Goal: Task Accomplishment & Management: Use online tool/utility

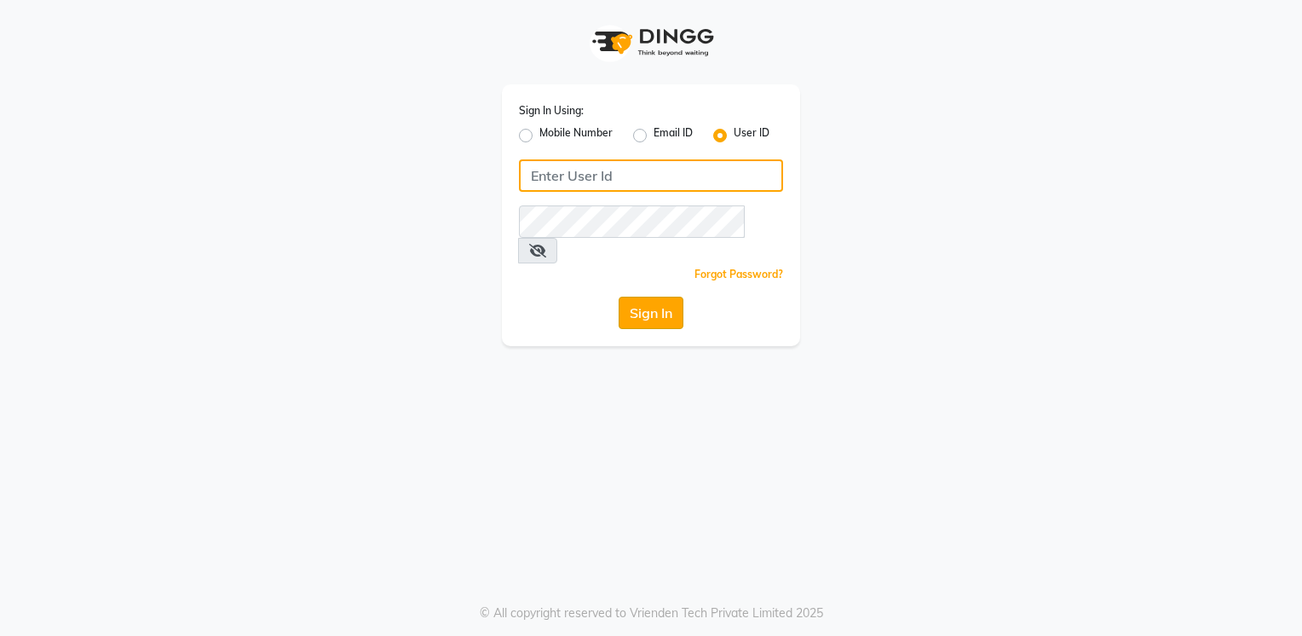
type input "Anup@123"
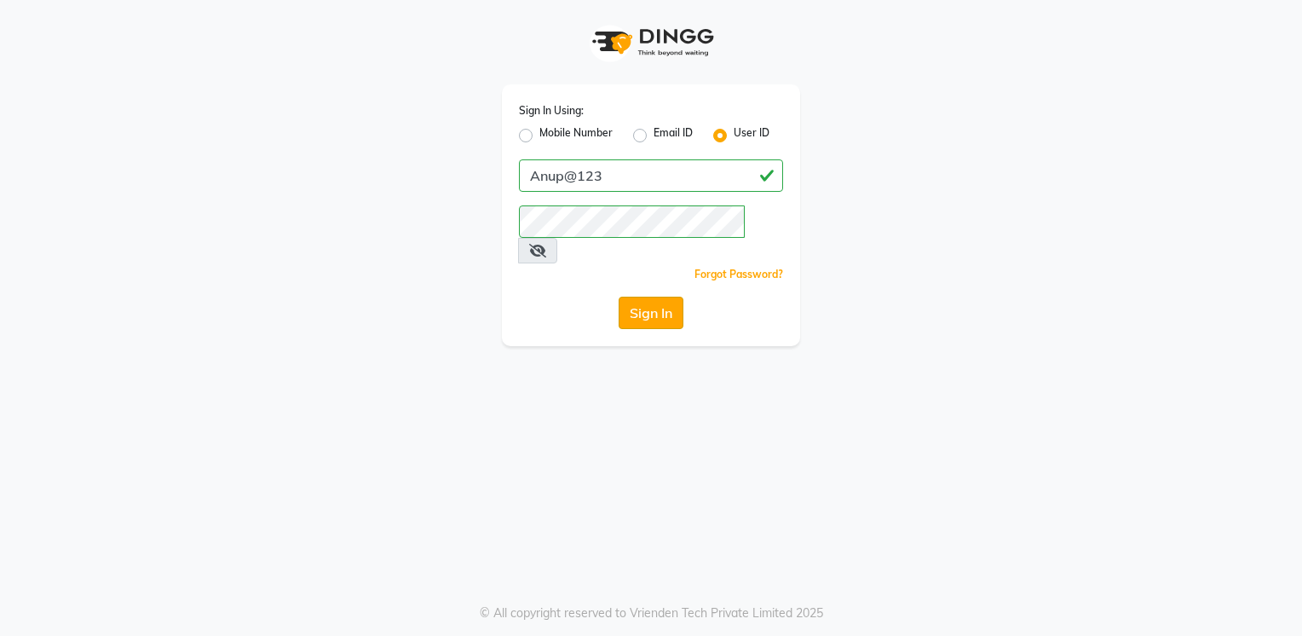
click at [650, 297] on button "Sign In" at bounding box center [651, 313] width 65 height 32
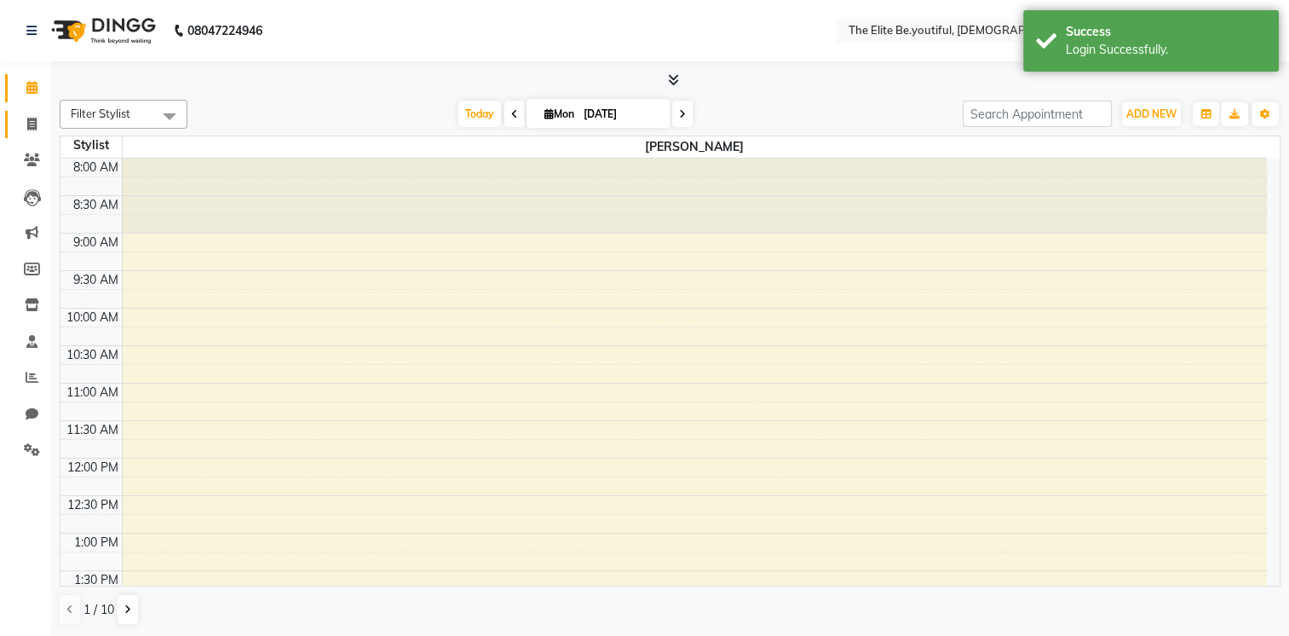
select select "en"
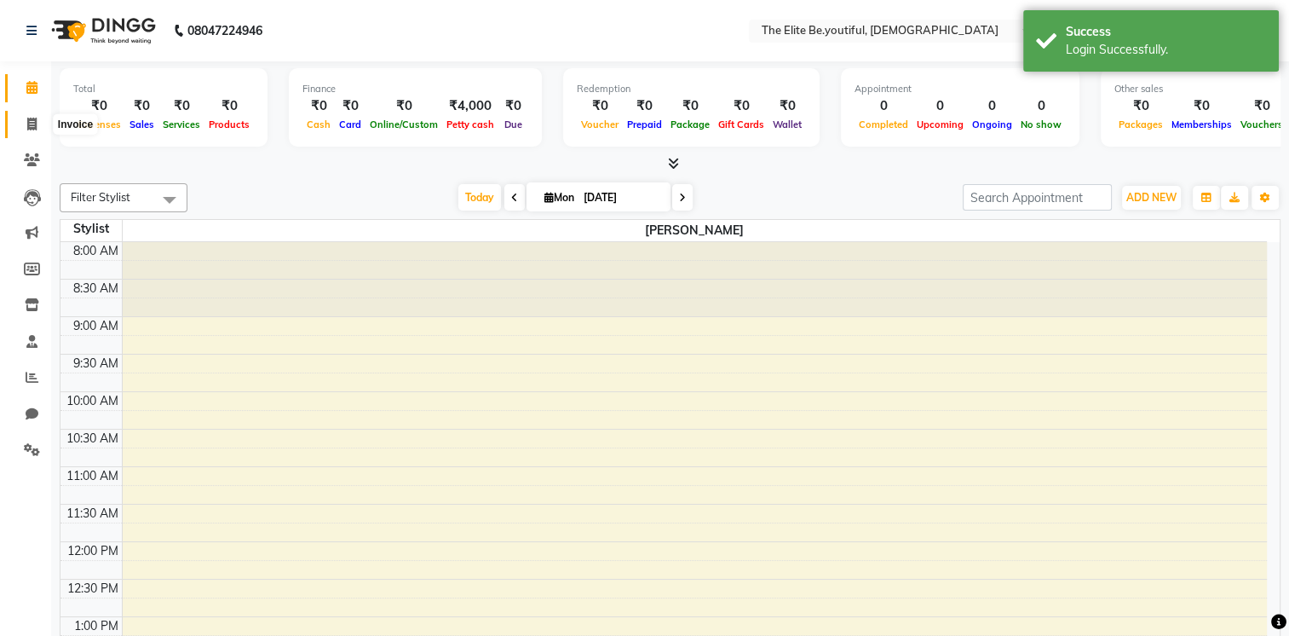
click at [32, 118] on icon at bounding box center [31, 124] width 9 height 13
select select "service"
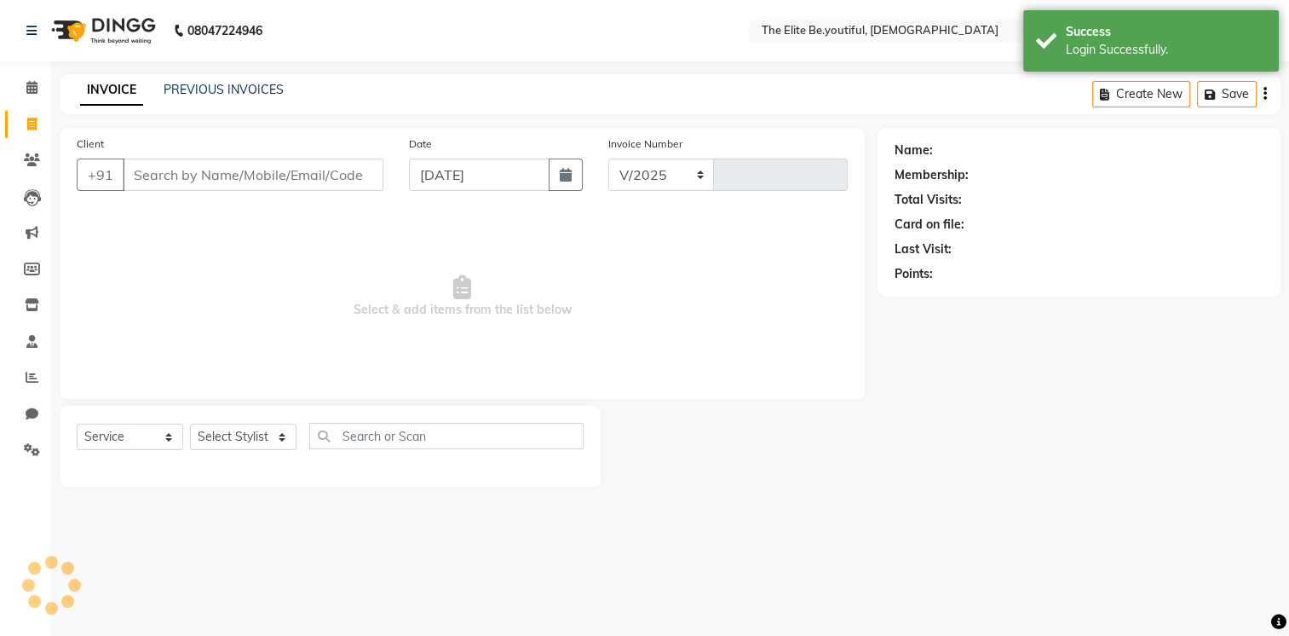
select select "8173"
type input "0063"
click at [167, 437] on select "Select Service Product Membership Package Voucher Prepaid Gift Card" at bounding box center [130, 436] width 107 height 26
click at [77, 424] on select "Select Service Product Membership Package Voucher Prepaid Gift Card" at bounding box center [130, 436] width 107 height 26
click at [286, 435] on select "Select Stylist [PERSON_NAME] [PERSON_NAME] [PERSON_NAME] [PERSON_NAME] [PERSON_…" at bounding box center [243, 436] width 107 height 26
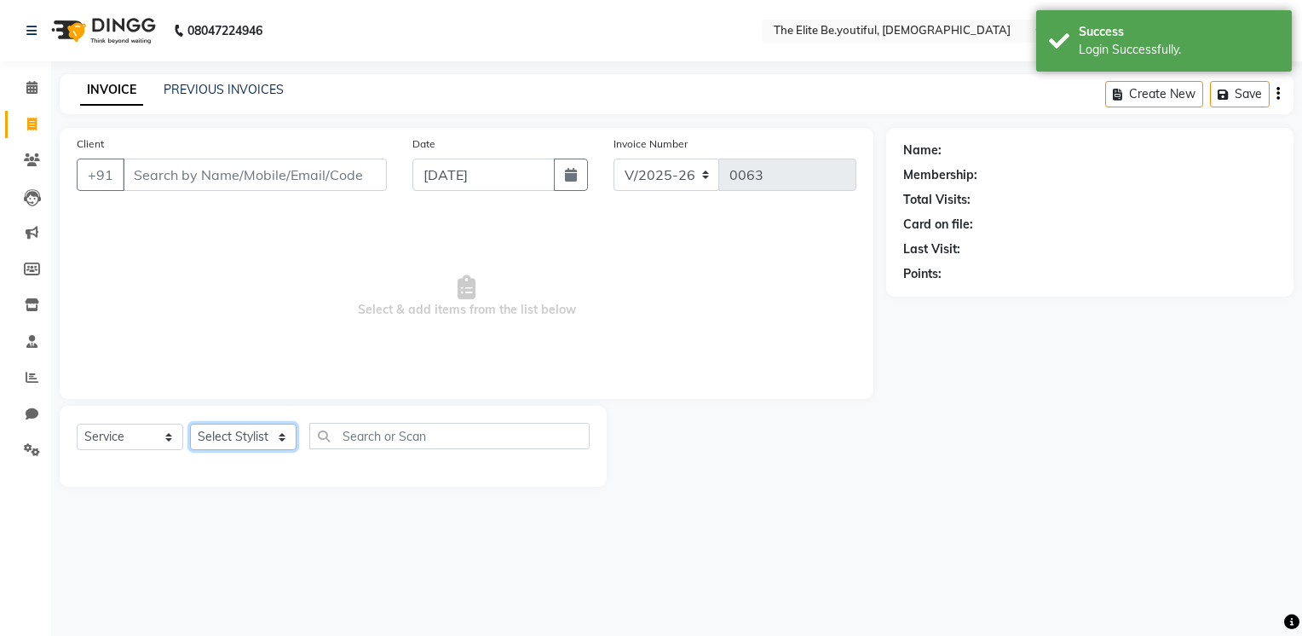
select select "88256"
click at [190, 424] on select "Select Stylist [PERSON_NAME] [PERSON_NAME] [PERSON_NAME] [PERSON_NAME] [PERSON_…" at bounding box center [243, 436] width 107 height 26
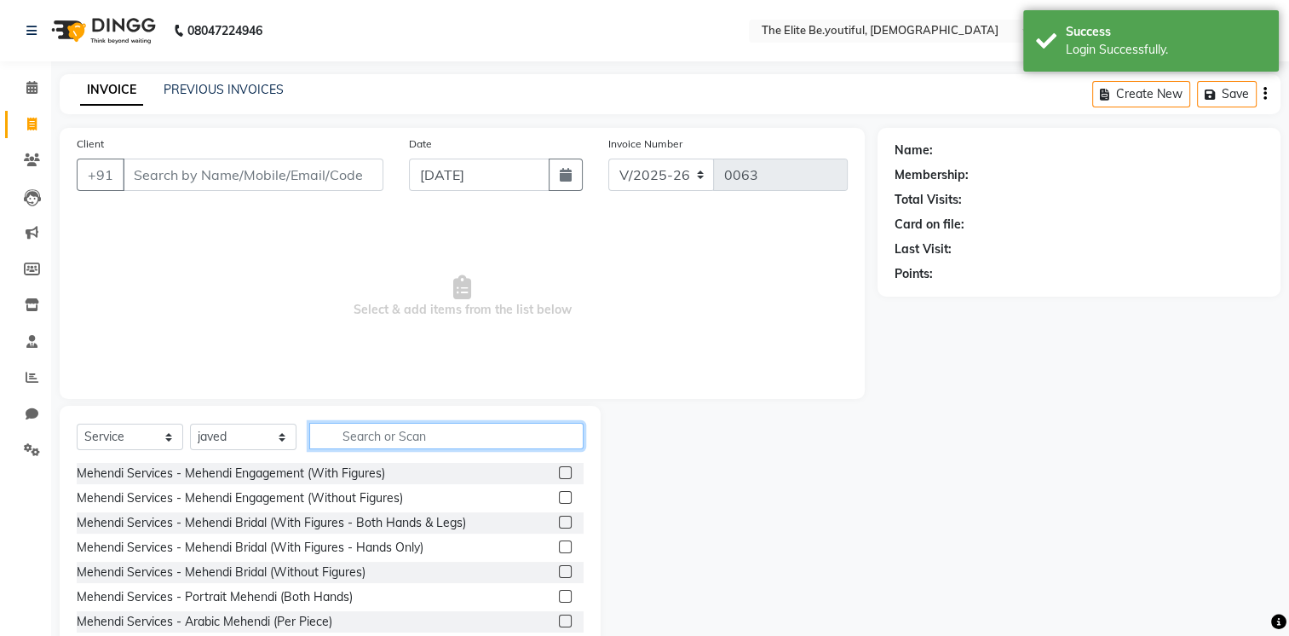
click at [415, 431] on input "text" at bounding box center [446, 436] width 274 height 26
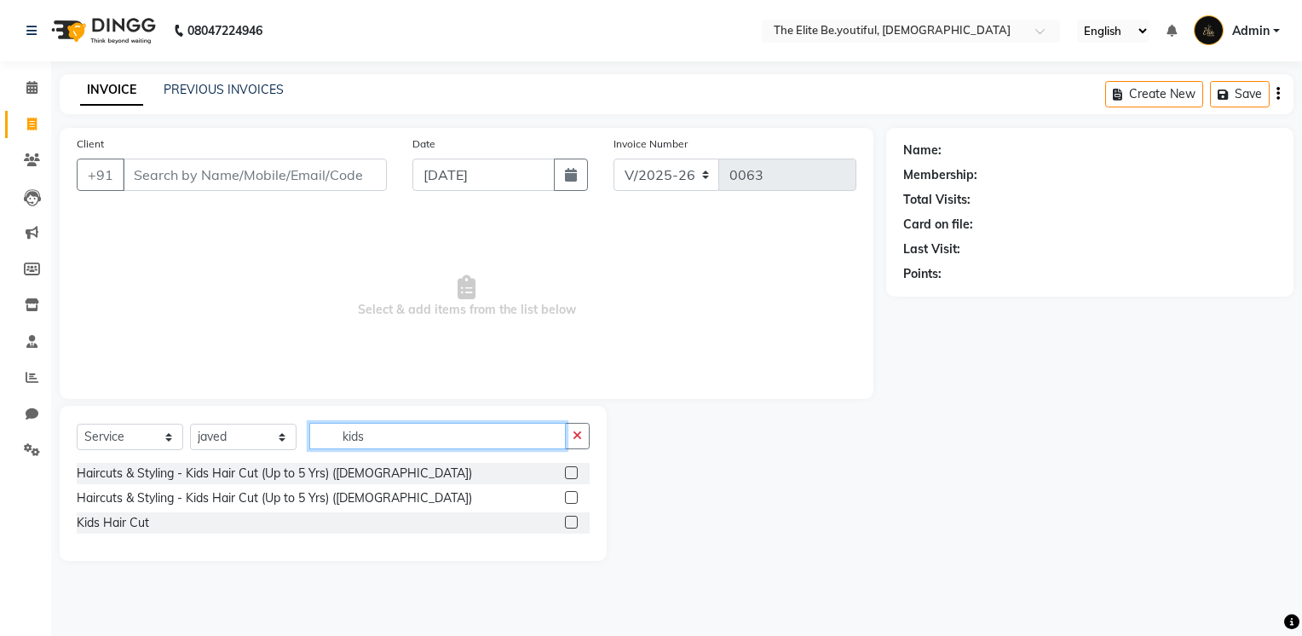
type input "kids"
click at [569, 519] on label at bounding box center [571, 521] width 13 height 13
click at [569, 519] on input "checkbox" at bounding box center [570, 522] width 11 height 11
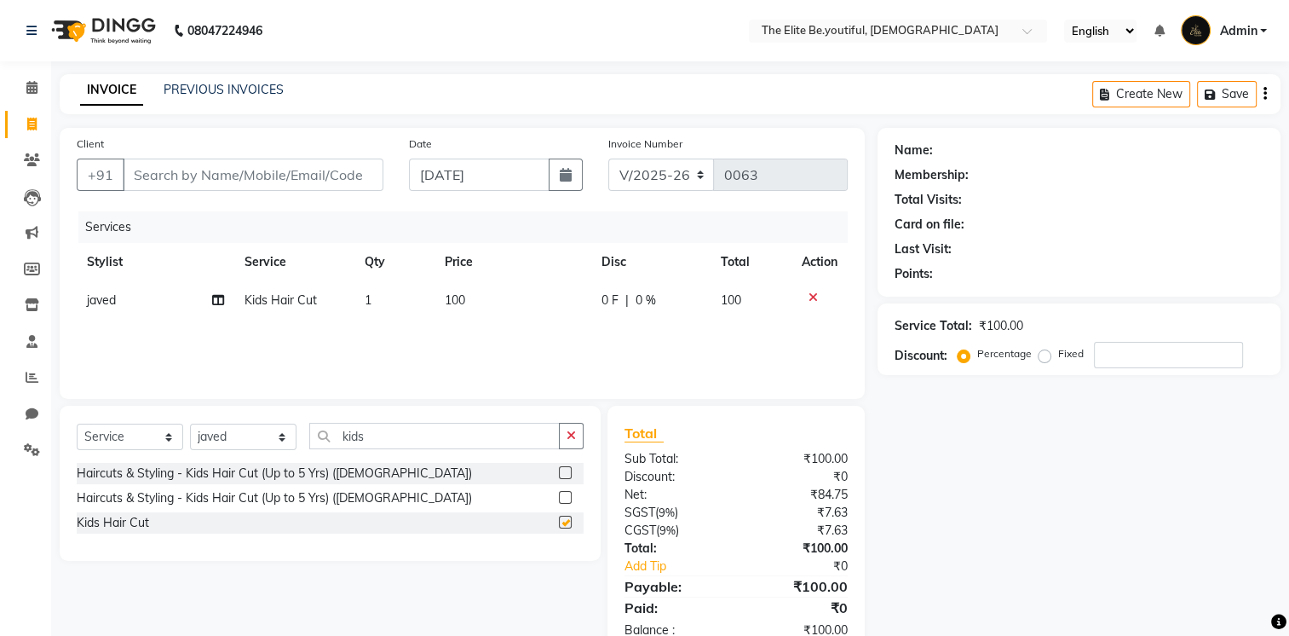
checkbox input "false"
click at [566, 497] on label at bounding box center [565, 497] width 13 height 13
click at [566, 497] on input "checkbox" at bounding box center [564, 497] width 11 height 11
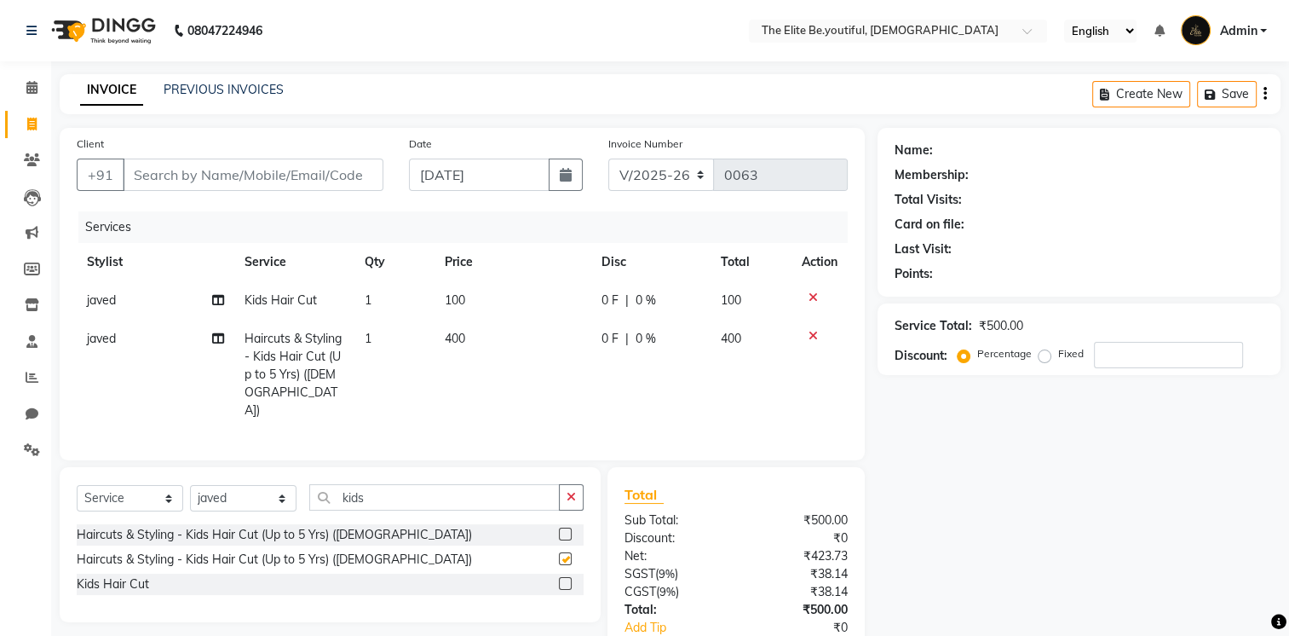
checkbox input "false"
click at [813, 295] on icon at bounding box center [813, 297] width 9 height 12
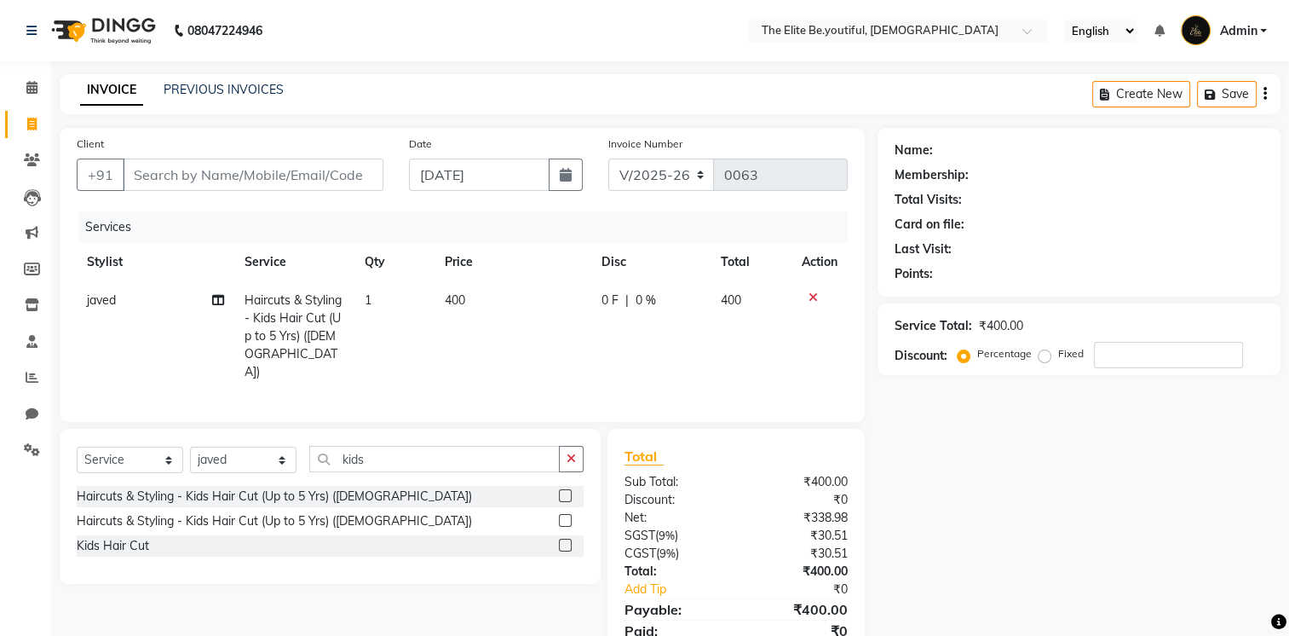
click at [809, 298] on icon at bounding box center [813, 297] width 9 height 12
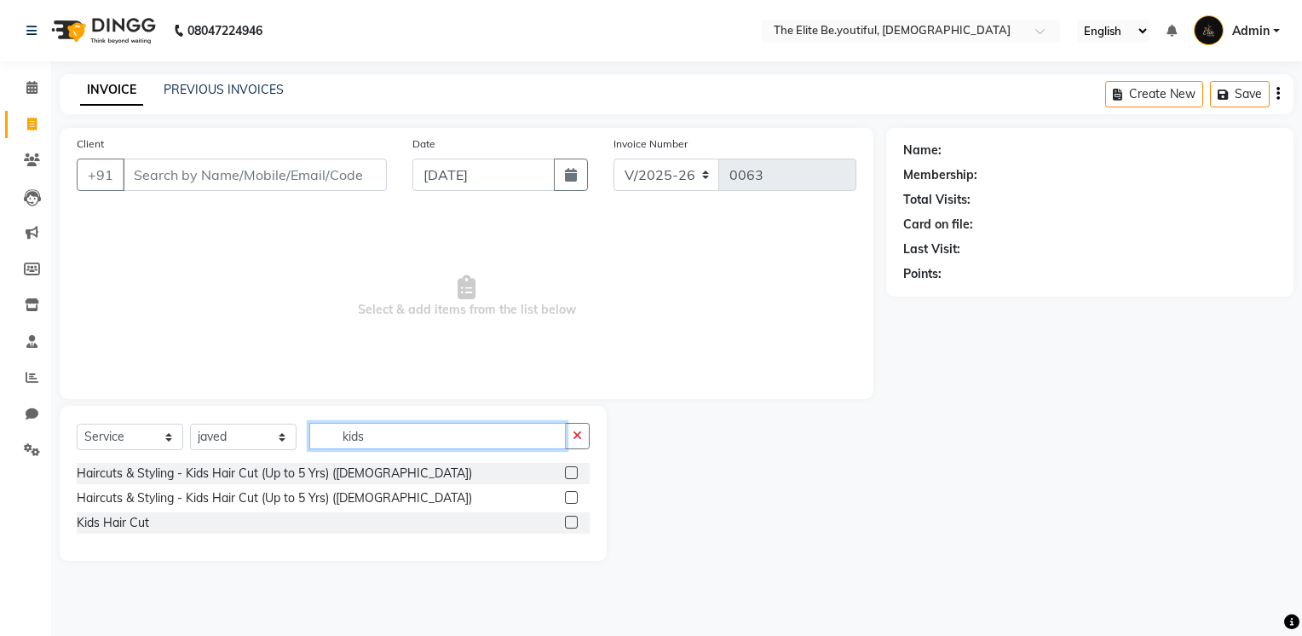
drag, startPoint x: 471, startPoint y: 432, endPoint x: 3, endPoint y: 547, distance: 481.7
click at [2, 547] on app-home "08047224946 Select Location × The Elite Be.youtiful, Indian English ENGLISH Esp…" at bounding box center [651, 293] width 1302 height 586
type input "hair cut"
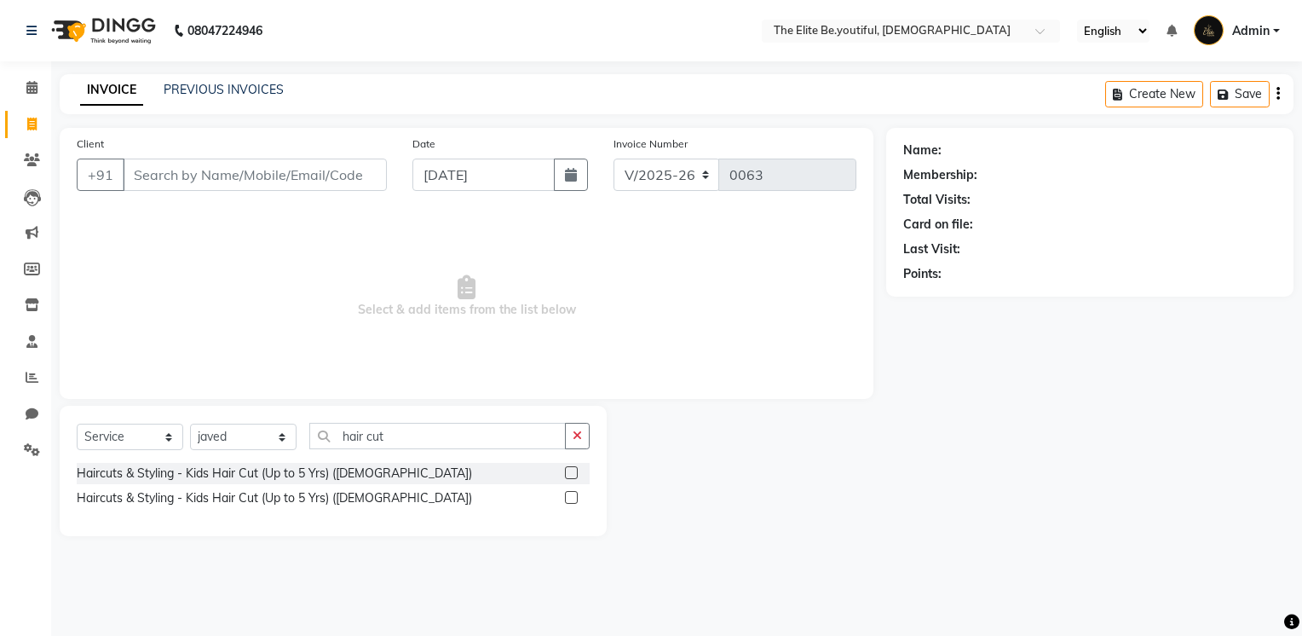
click at [572, 475] on label at bounding box center [571, 472] width 13 height 13
click at [572, 475] on input "checkbox" at bounding box center [570, 473] width 11 height 11
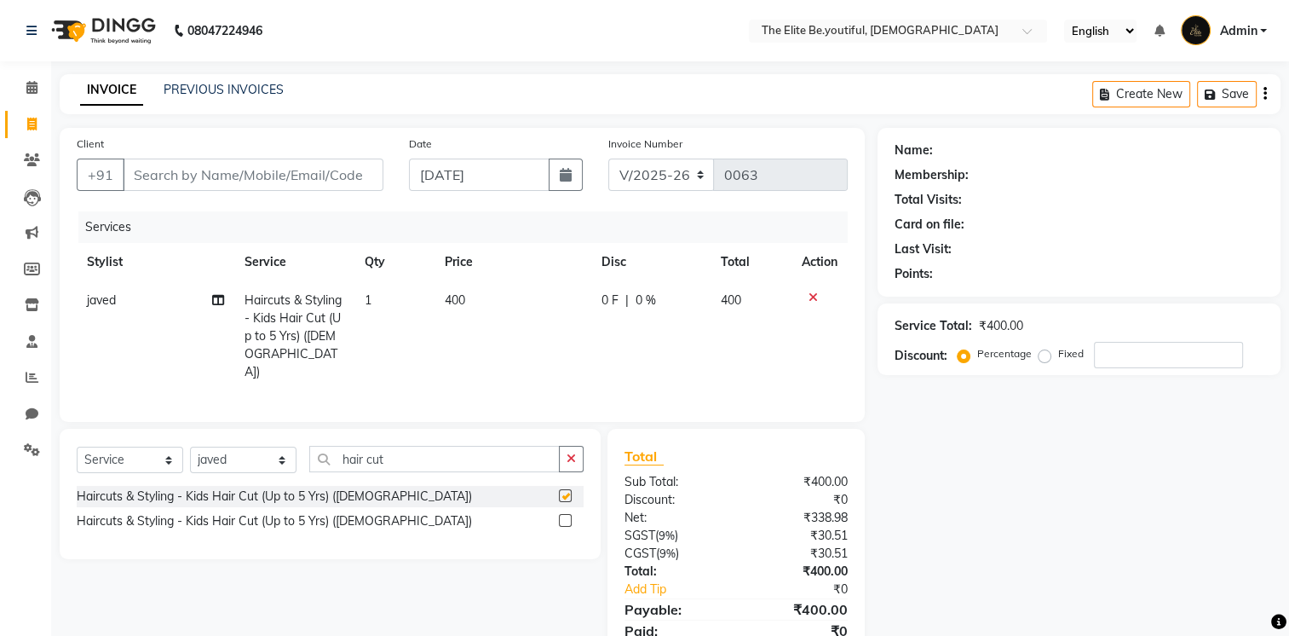
checkbox input "false"
click at [815, 292] on icon at bounding box center [813, 297] width 9 height 12
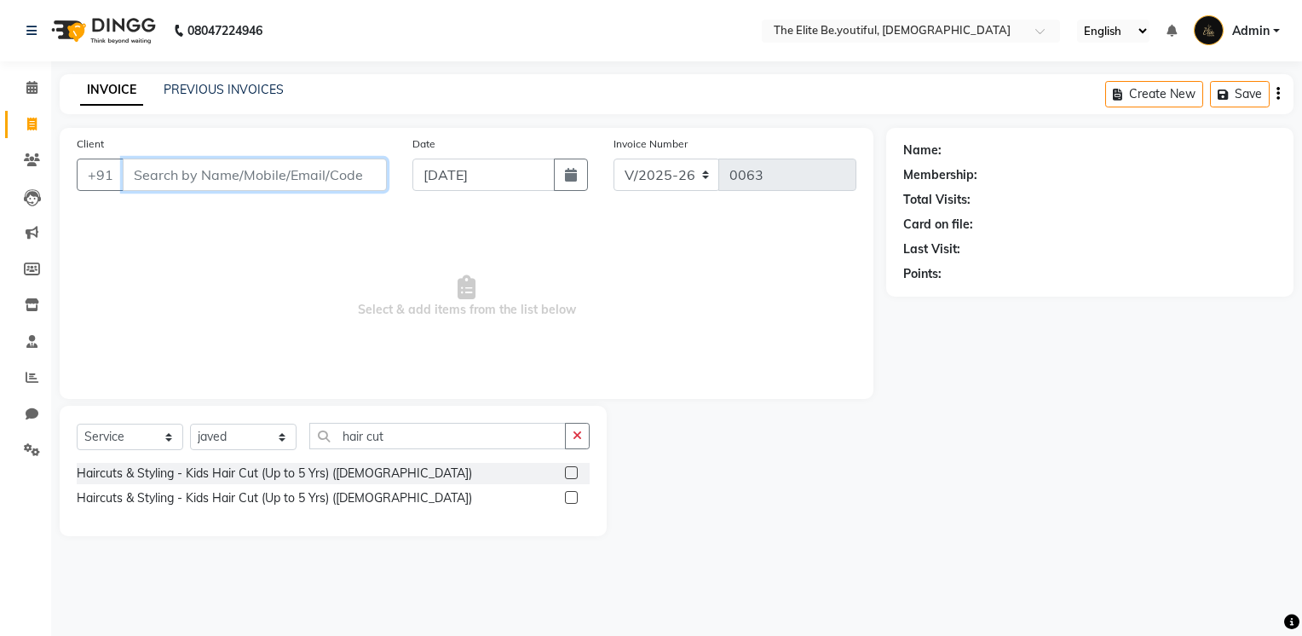
click at [237, 173] on input "Client" at bounding box center [255, 174] width 264 height 32
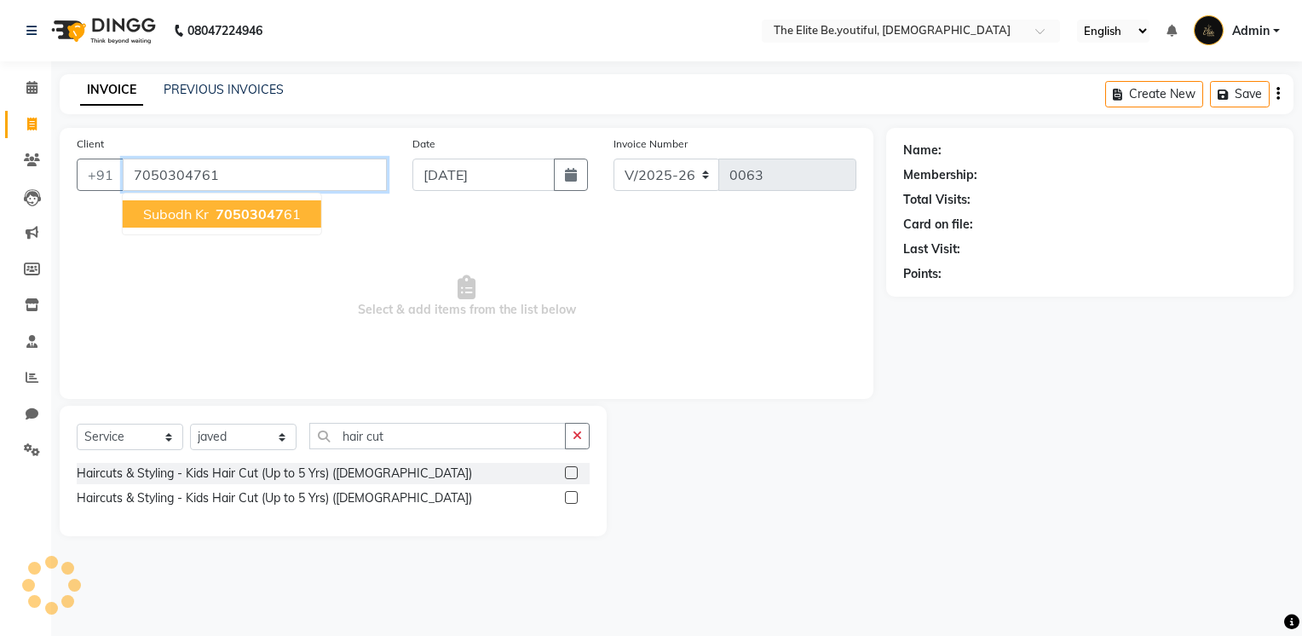
type input "7050304761"
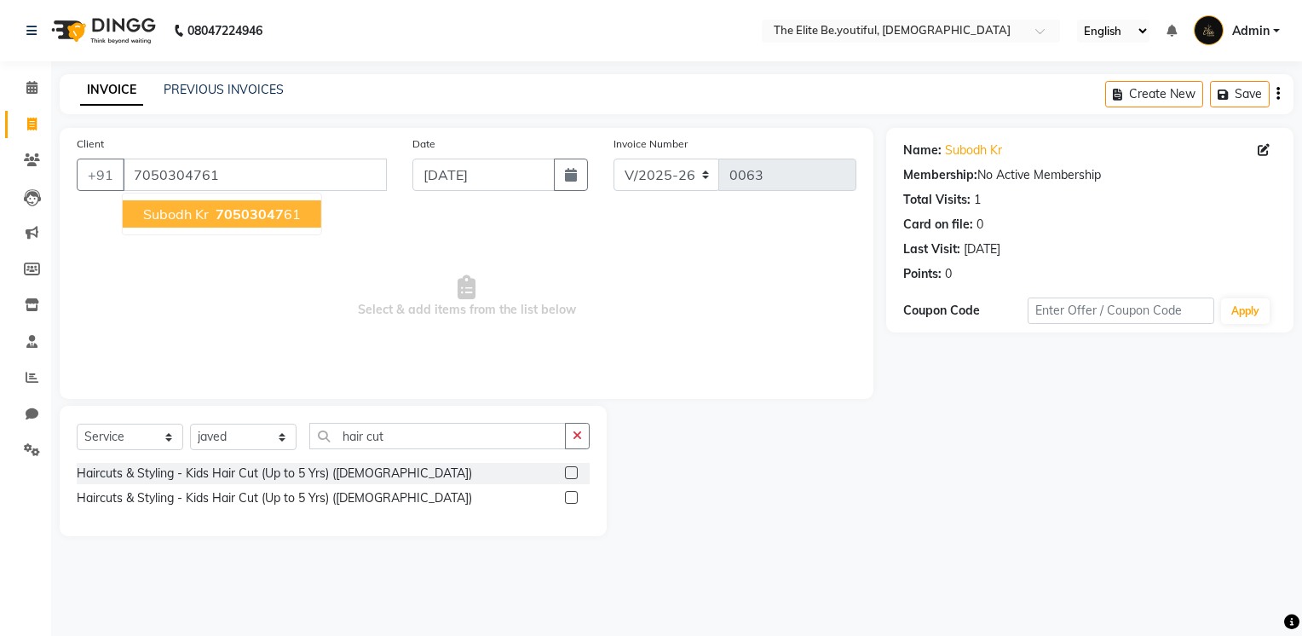
click at [258, 213] on span "70503047" at bounding box center [250, 213] width 68 height 17
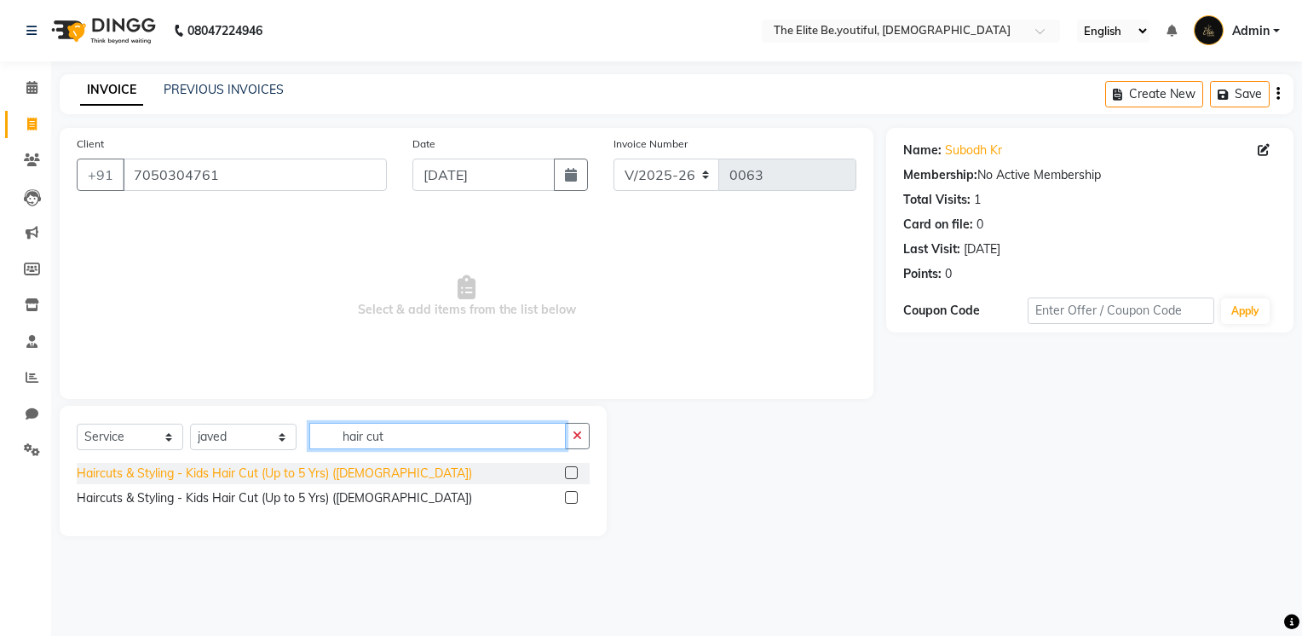
drag, startPoint x: 425, startPoint y: 435, endPoint x: 245, endPoint y: 469, distance: 183.0
click at [245, 469] on div "Select Service Product Membership Package Voucher Prepaid Gift Card Select Styl…" at bounding box center [333, 471] width 547 height 130
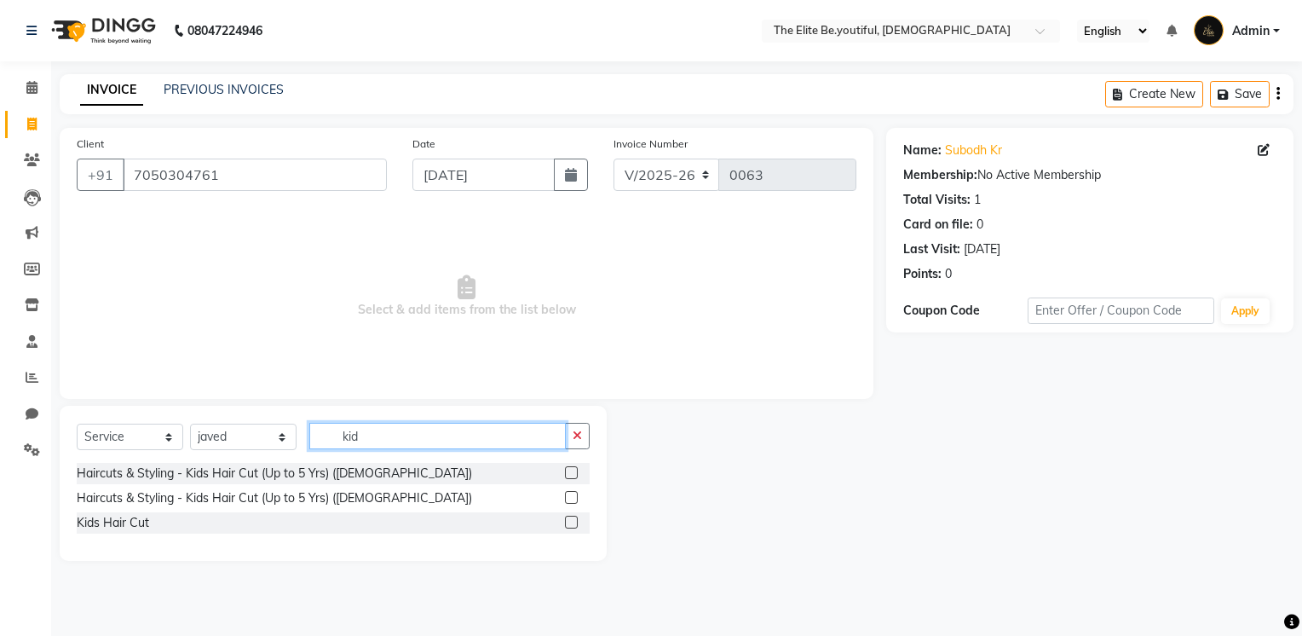
type input "kid"
click at [571, 498] on label at bounding box center [571, 497] width 13 height 13
click at [571, 498] on input "checkbox" at bounding box center [570, 497] width 11 height 11
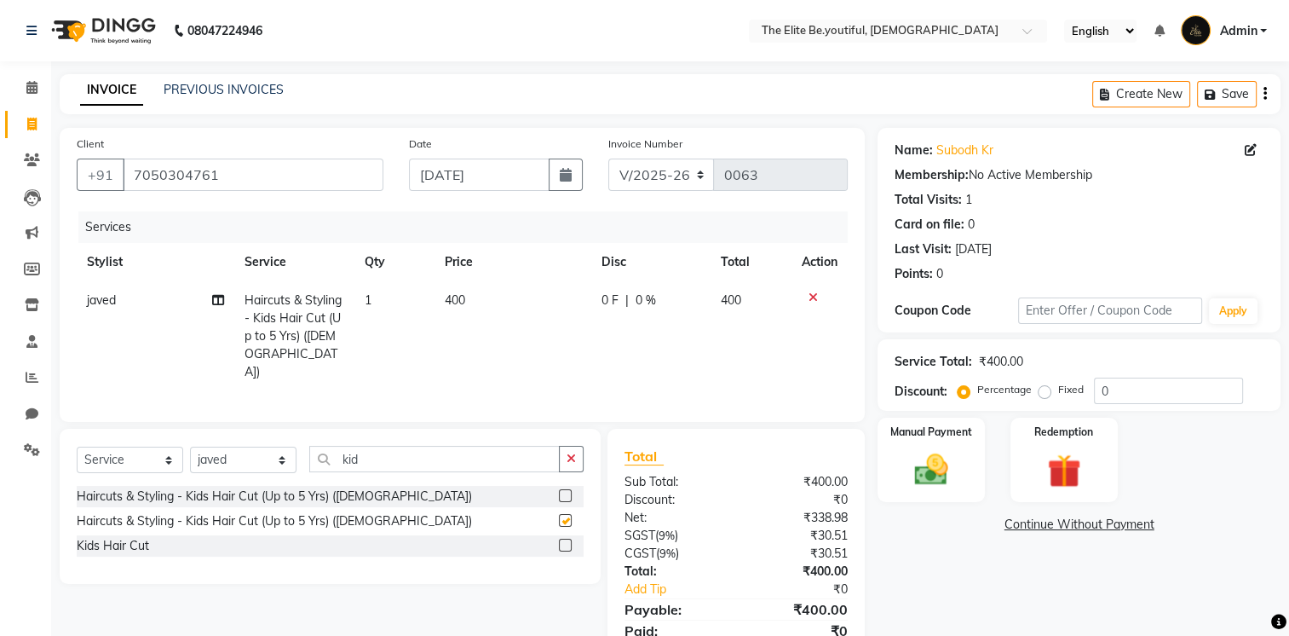
checkbox input "false"
click at [741, 298] on td "400" at bounding box center [751, 336] width 81 height 110
select select "88256"
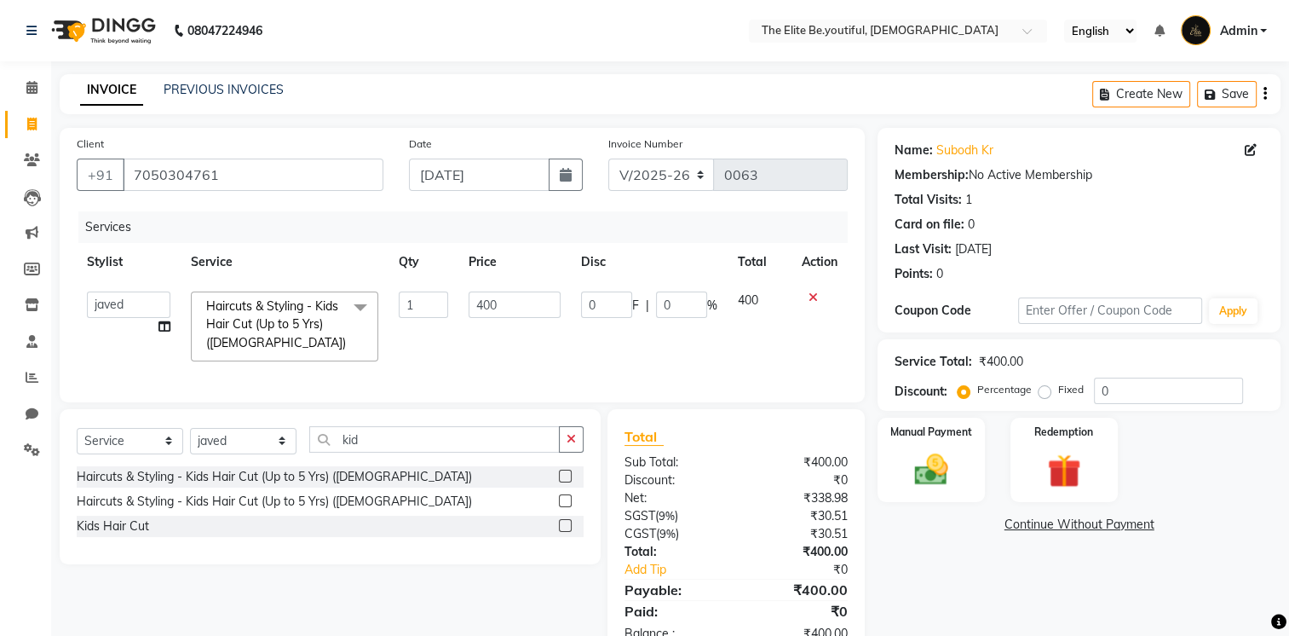
click at [755, 300] on span "400" at bounding box center [748, 299] width 20 height 15
click at [757, 300] on span "400" at bounding box center [748, 299] width 20 height 15
click at [515, 305] on input "400" at bounding box center [515, 304] width 92 height 26
type input "4"
type input "200"
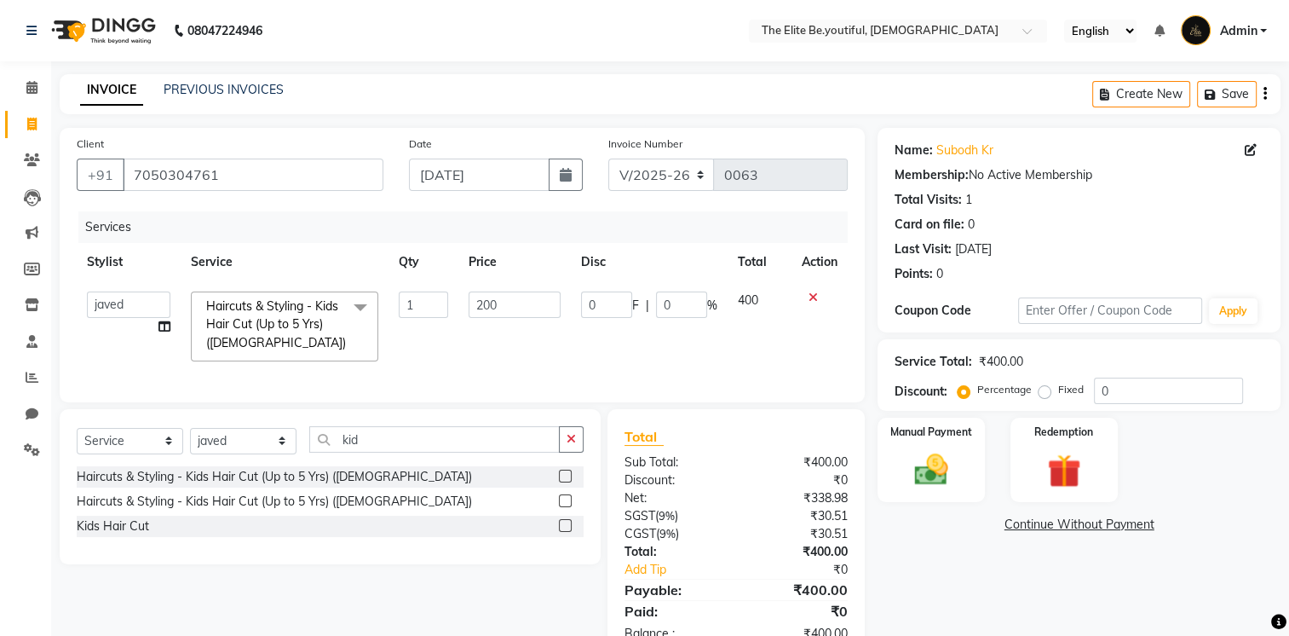
click at [561, 360] on div "Services Stylist Service Qty Price Disc Total Action [PERSON_NAME] [PERSON_NAME…" at bounding box center [462, 298] width 771 height 174
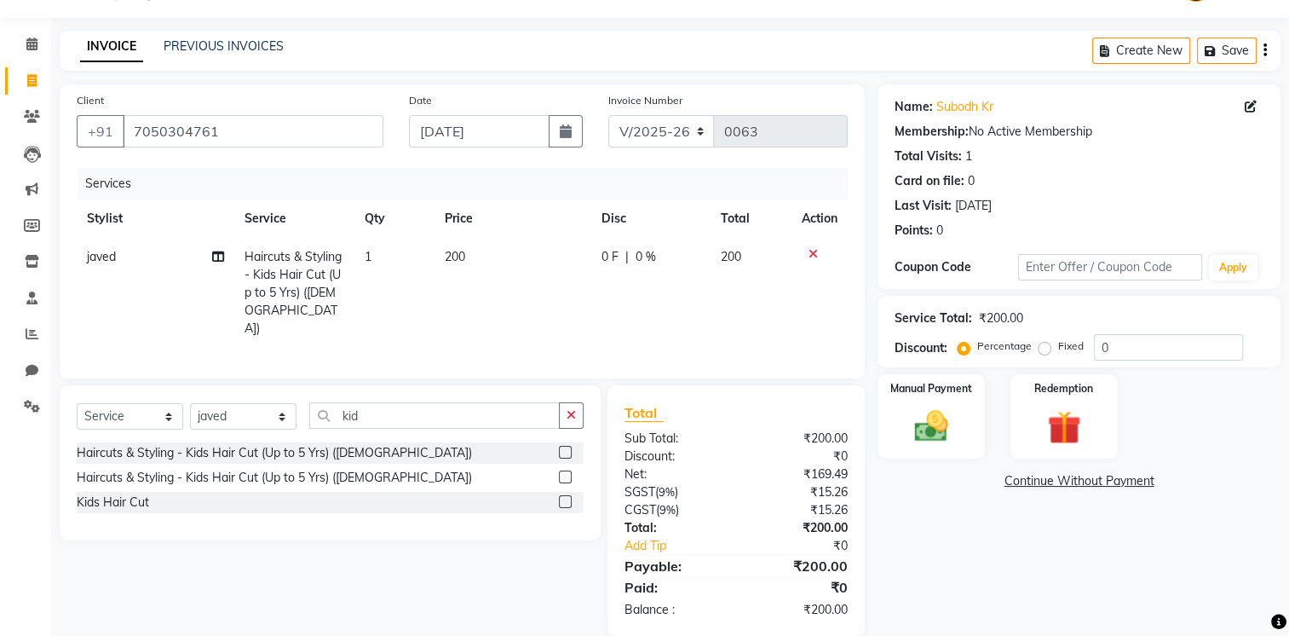
scroll to position [46, 0]
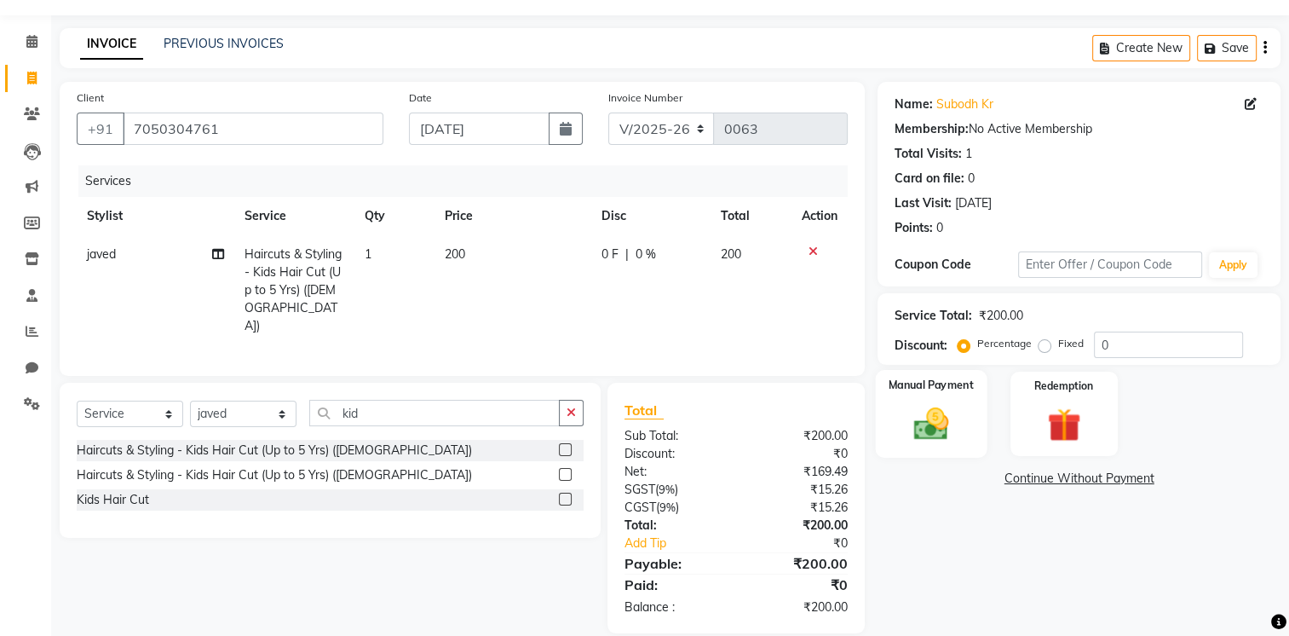
click at [943, 429] on img at bounding box center [931, 424] width 57 height 40
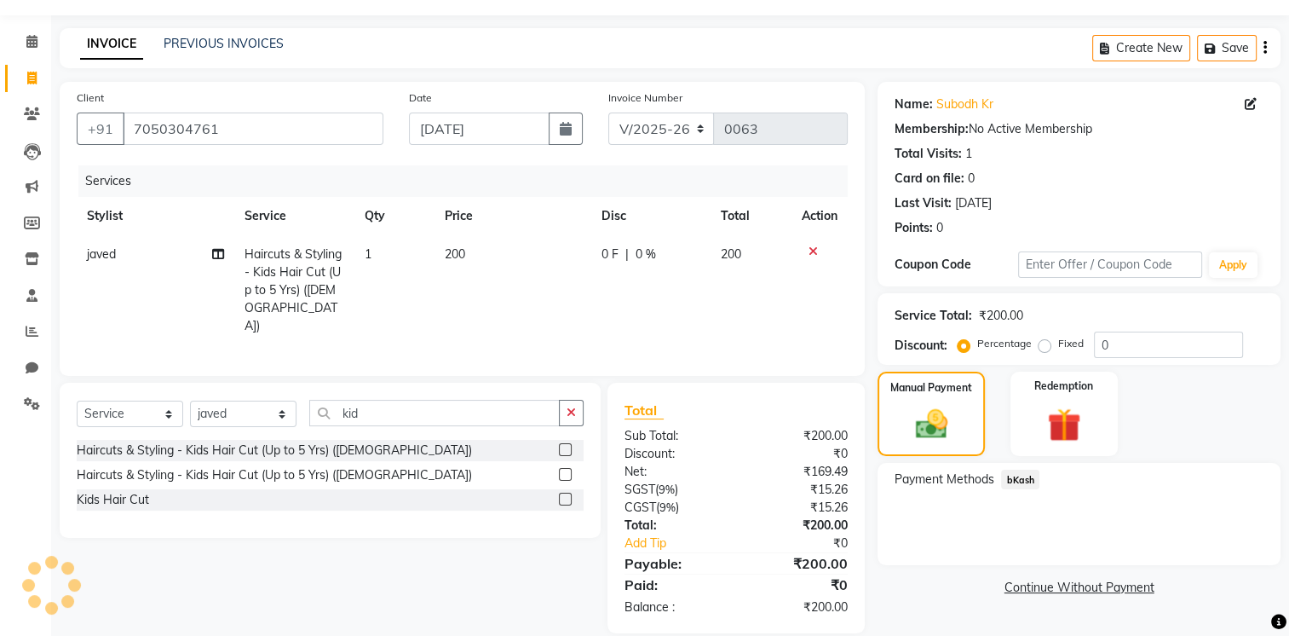
click at [1027, 474] on span "bKash" at bounding box center [1020, 479] width 38 height 20
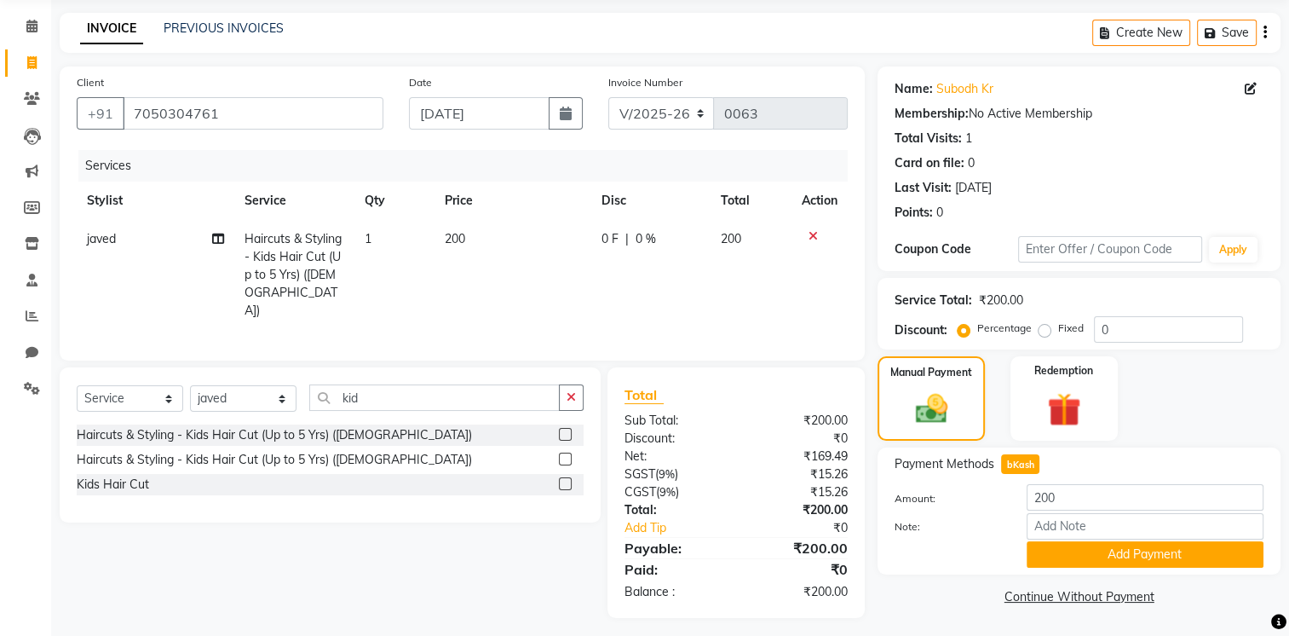
scroll to position [61, 0]
click at [1152, 555] on button "Add Payment" at bounding box center [1145, 554] width 237 height 26
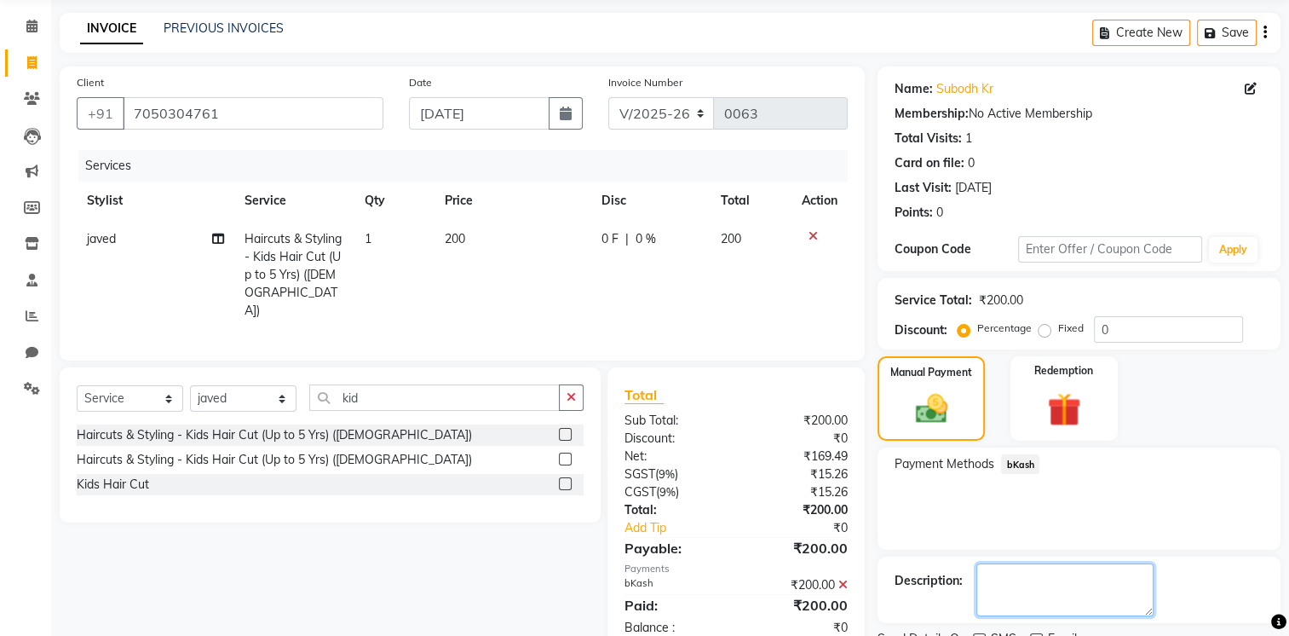
click at [1009, 579] on textarea at bounding box center [1064, 589] width 177 height 53
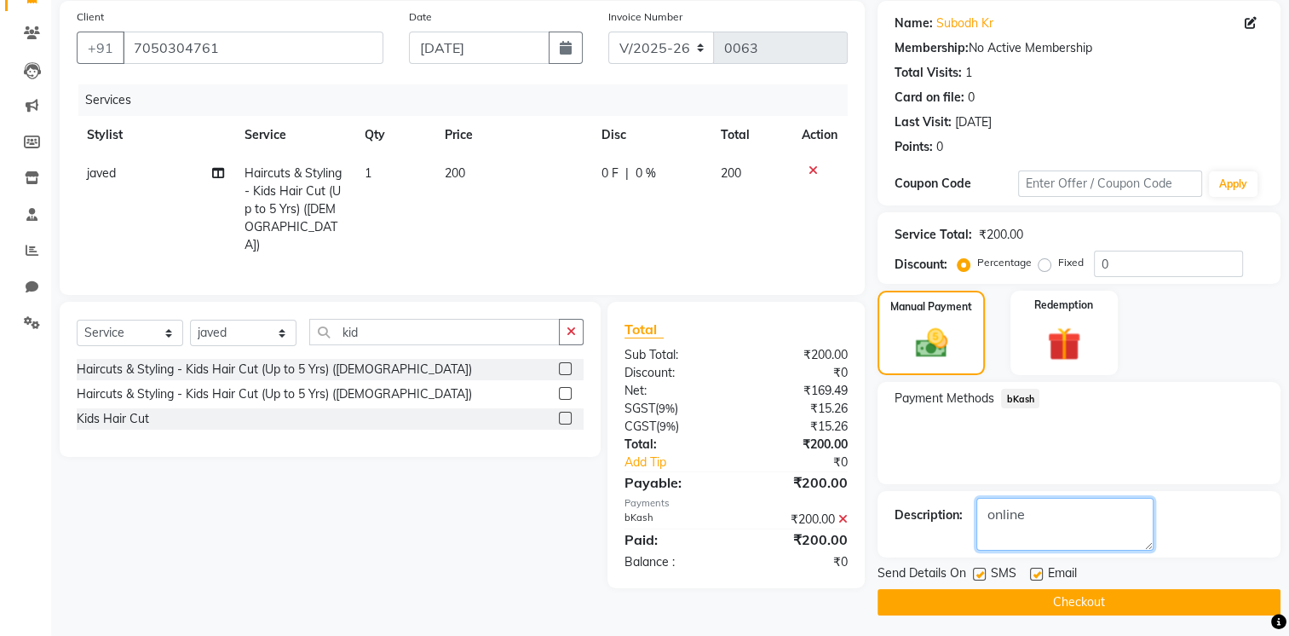
scroll to position [130, 0]
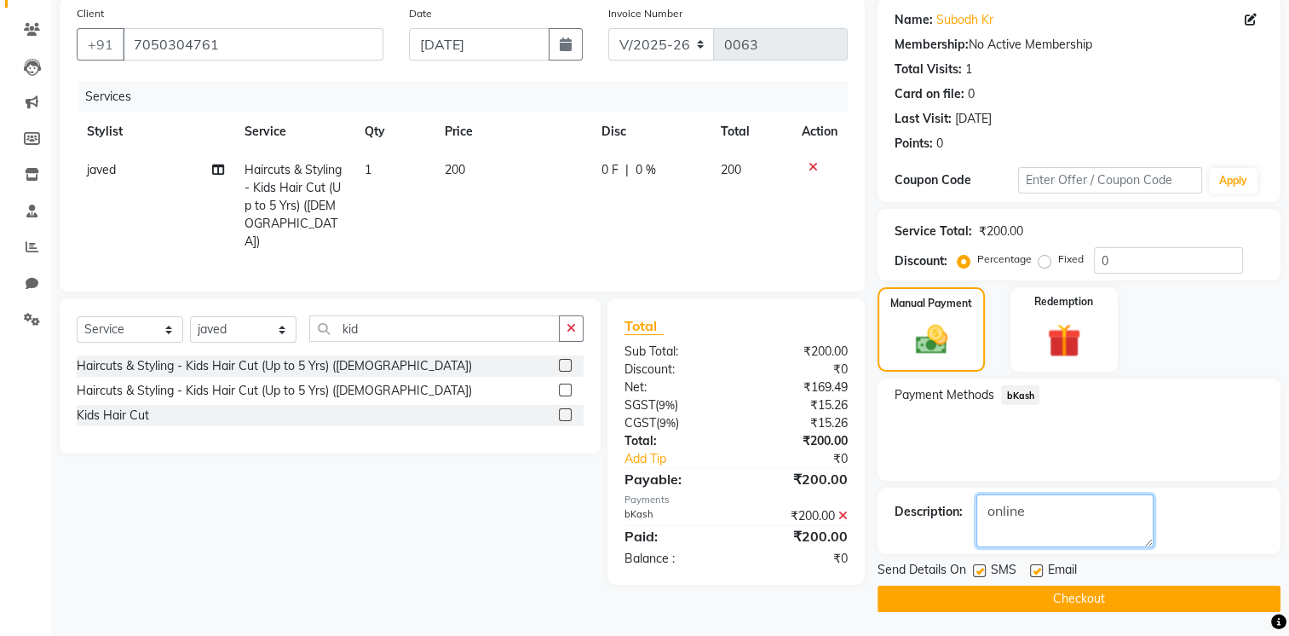
type textarea "online"
click at [1121, 601] on button "Checkout" at bounding box center [1079, 598] width 403 height 26
